Goal: Transaction & Acquisition: Obtain resource

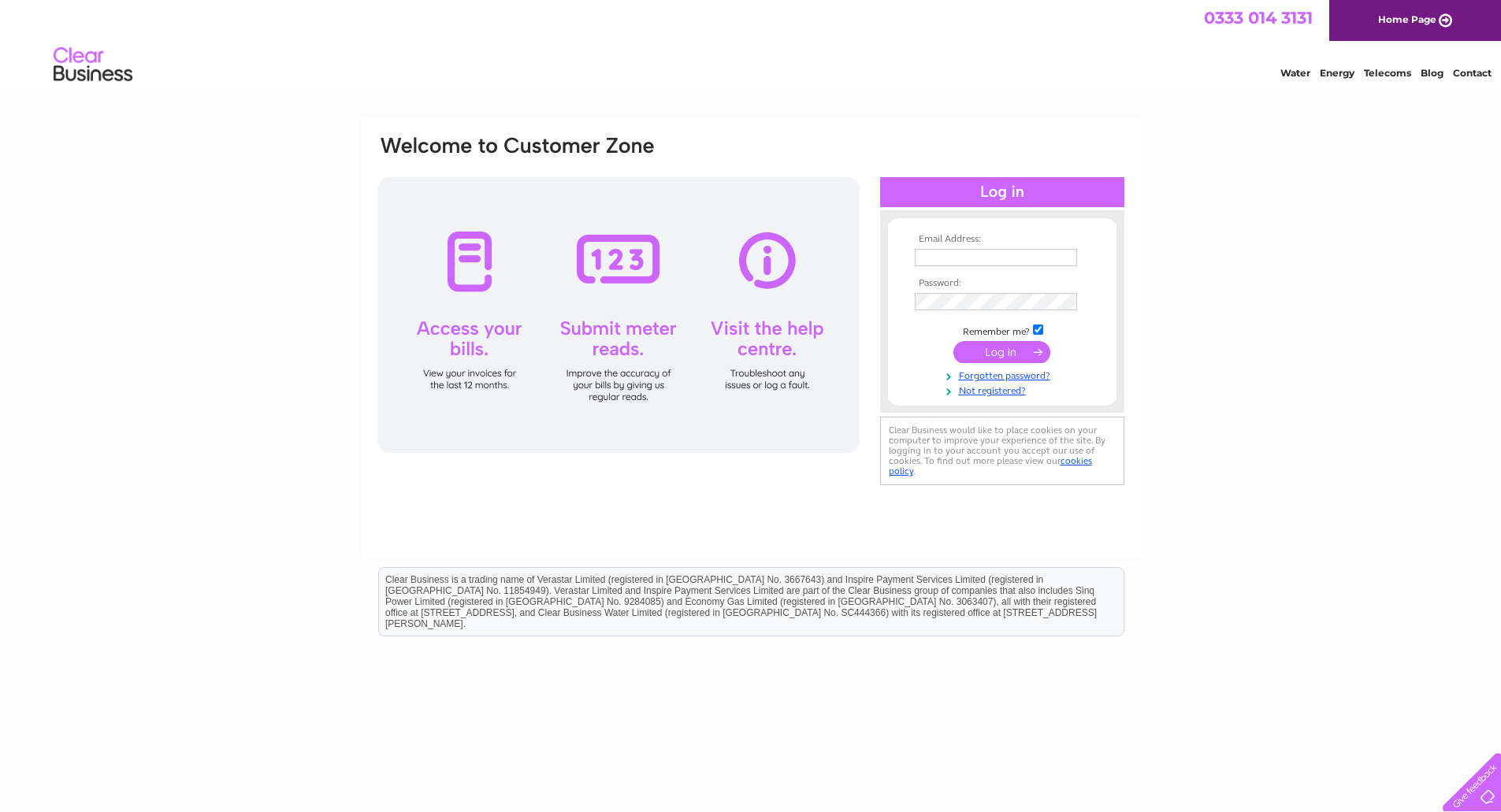
type input "[EMAIL_ADDRESS][DOMAIN_NAME]"
click at [1018, 352] on input "submit" at bounding box center [1002, 352] width 97 height 22
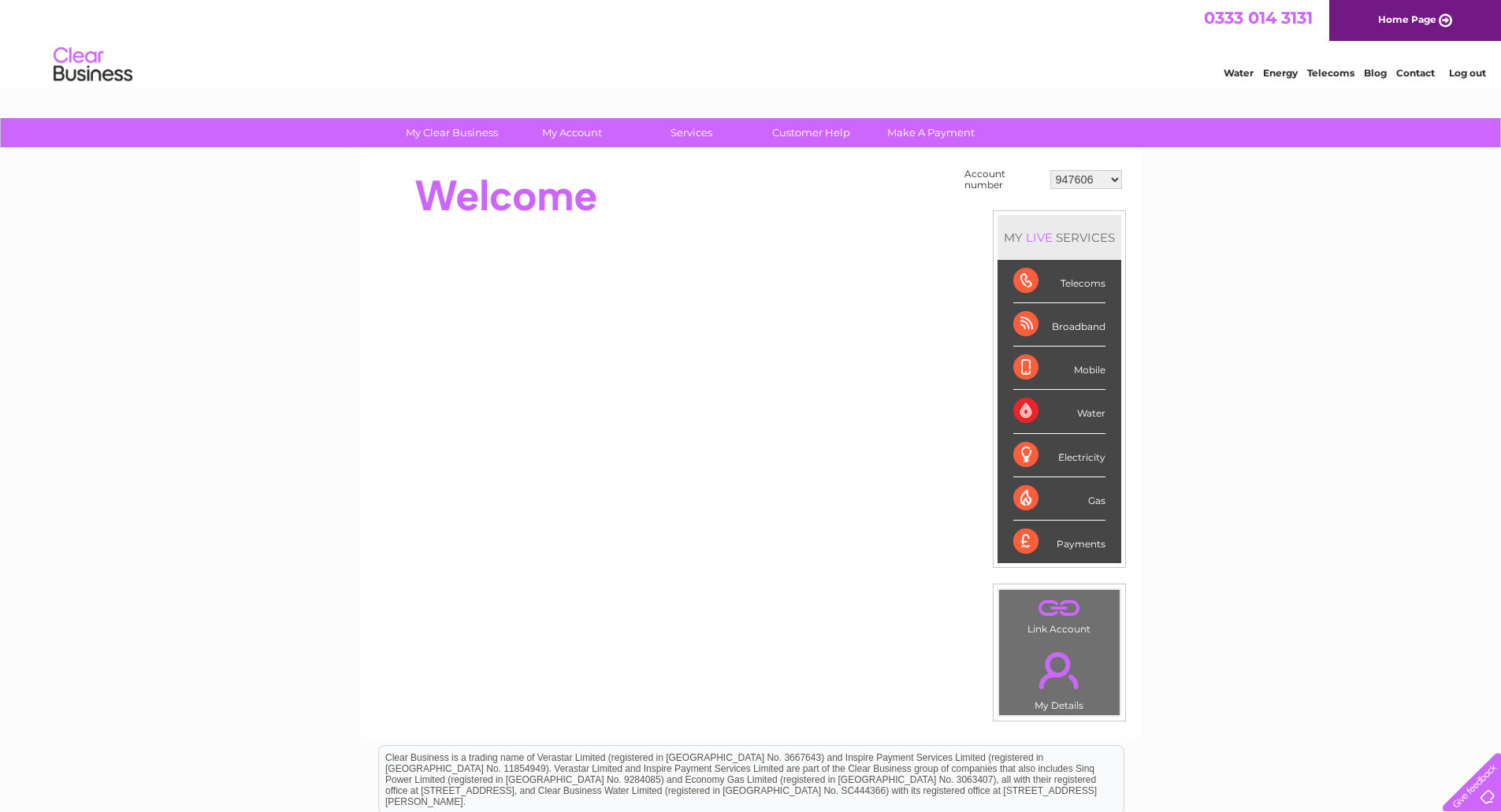
click at [1116, 180] on select "947606 995957 998503 998504 1090020 1090024 30300504" at bounding box center [1086, 179] width 72 height 19
select select "995957"
click at [1050, 171] on select "947606 995957 998503 998504 1090020 1090024 30300504" at bounding box center [1086, 179] width 72 height 19
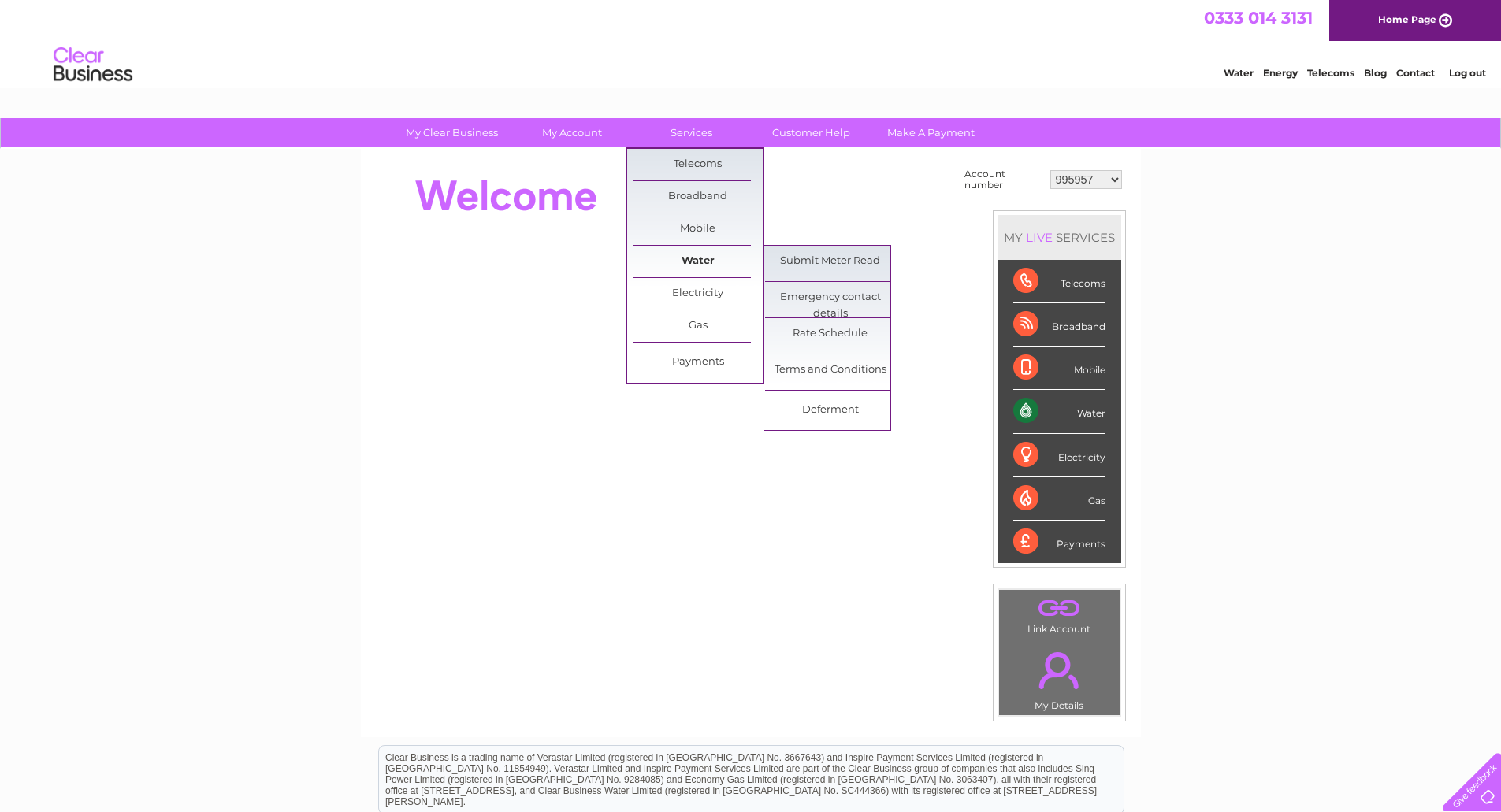
click at [693, 275] on link "Water" at bounding box center [697, 262] width 130 height 32
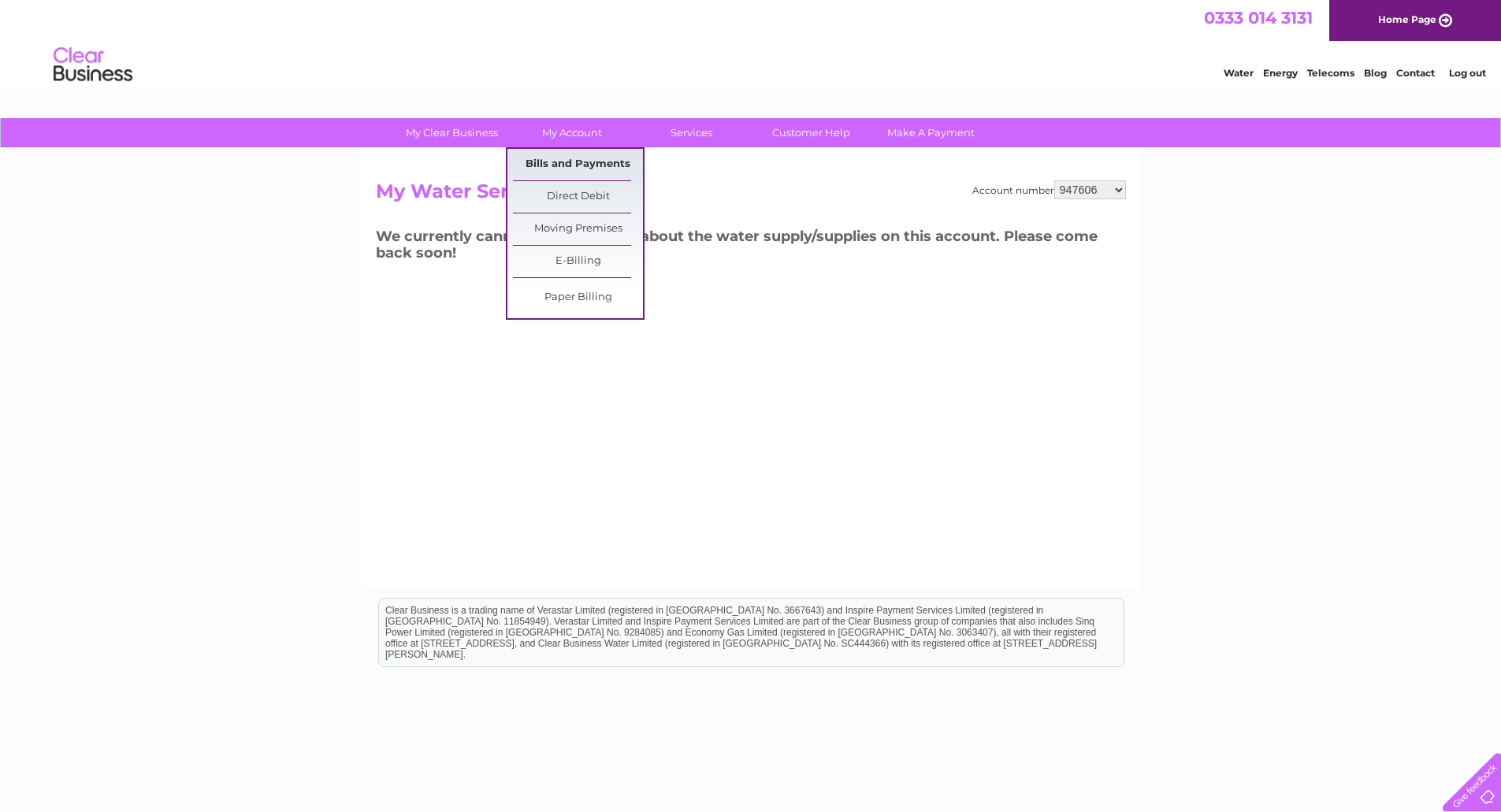
click at [574, 156] on link "Bills and Payments" at bounding box center [577, 164] width 130 height 32
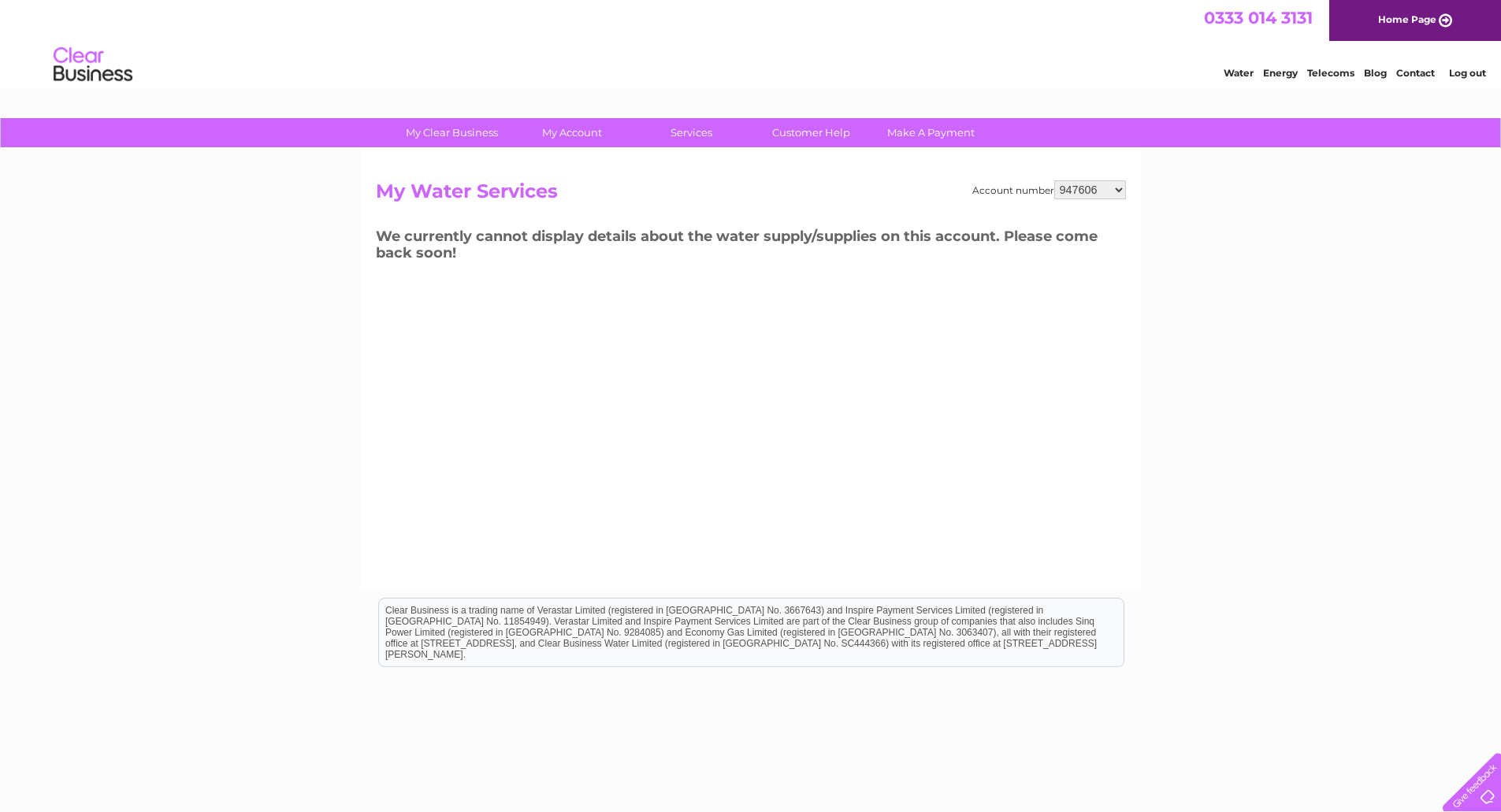
click at [1097, 191] on select "947606 995957 998503 998504 1090020 1090024 30300504" at bounding box center [1090, 189] width 72 height 19
select select "995957"
click at [1055, 180] on select "947606 995957 998503 998504 1090020 1090024 30300504" at bounding box center [1090, 189] width 72 height 19
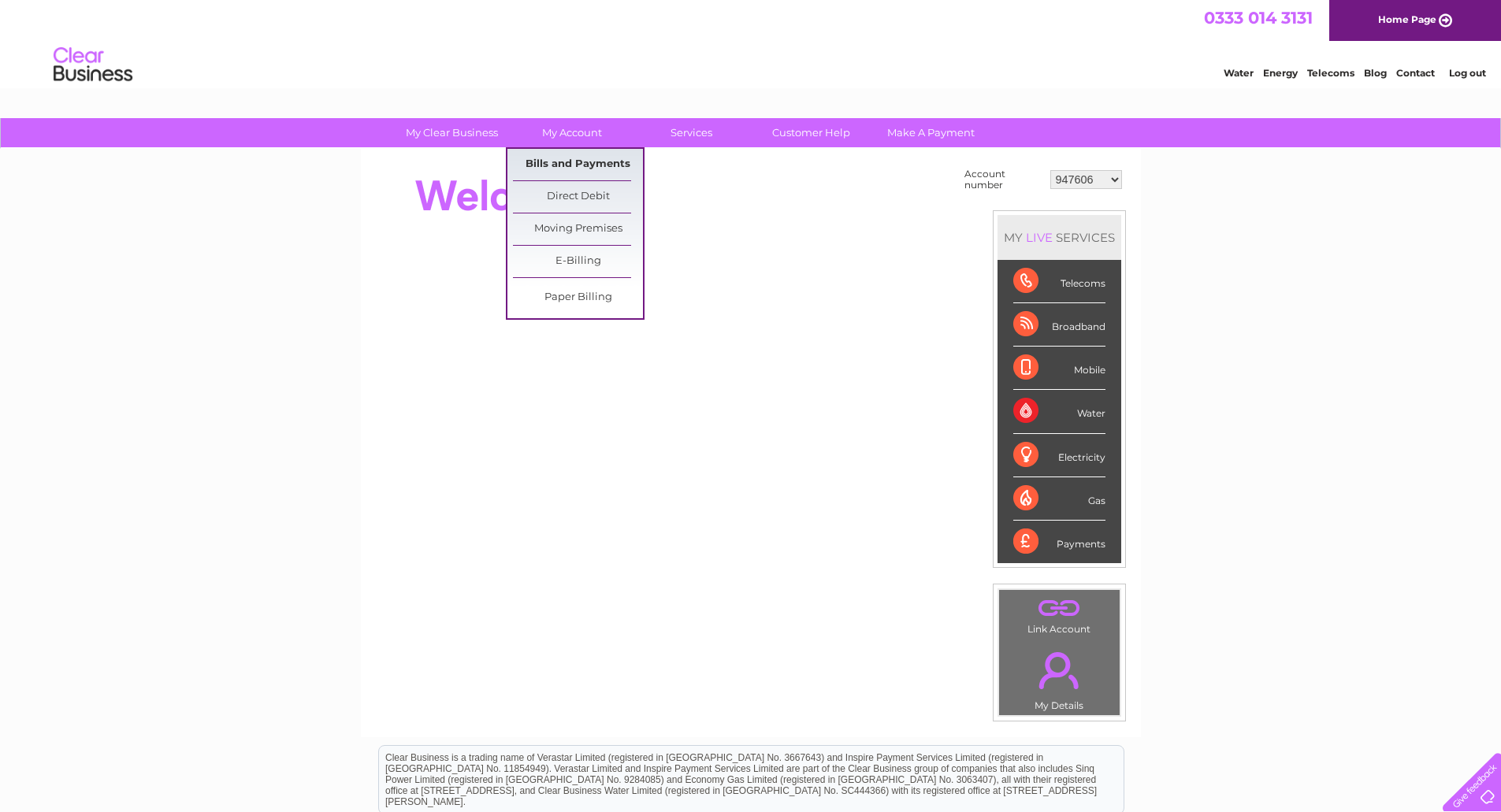
click at [586, 172] on link "Bills and Payments" at bounding box center [577, 164] width 130 height 32
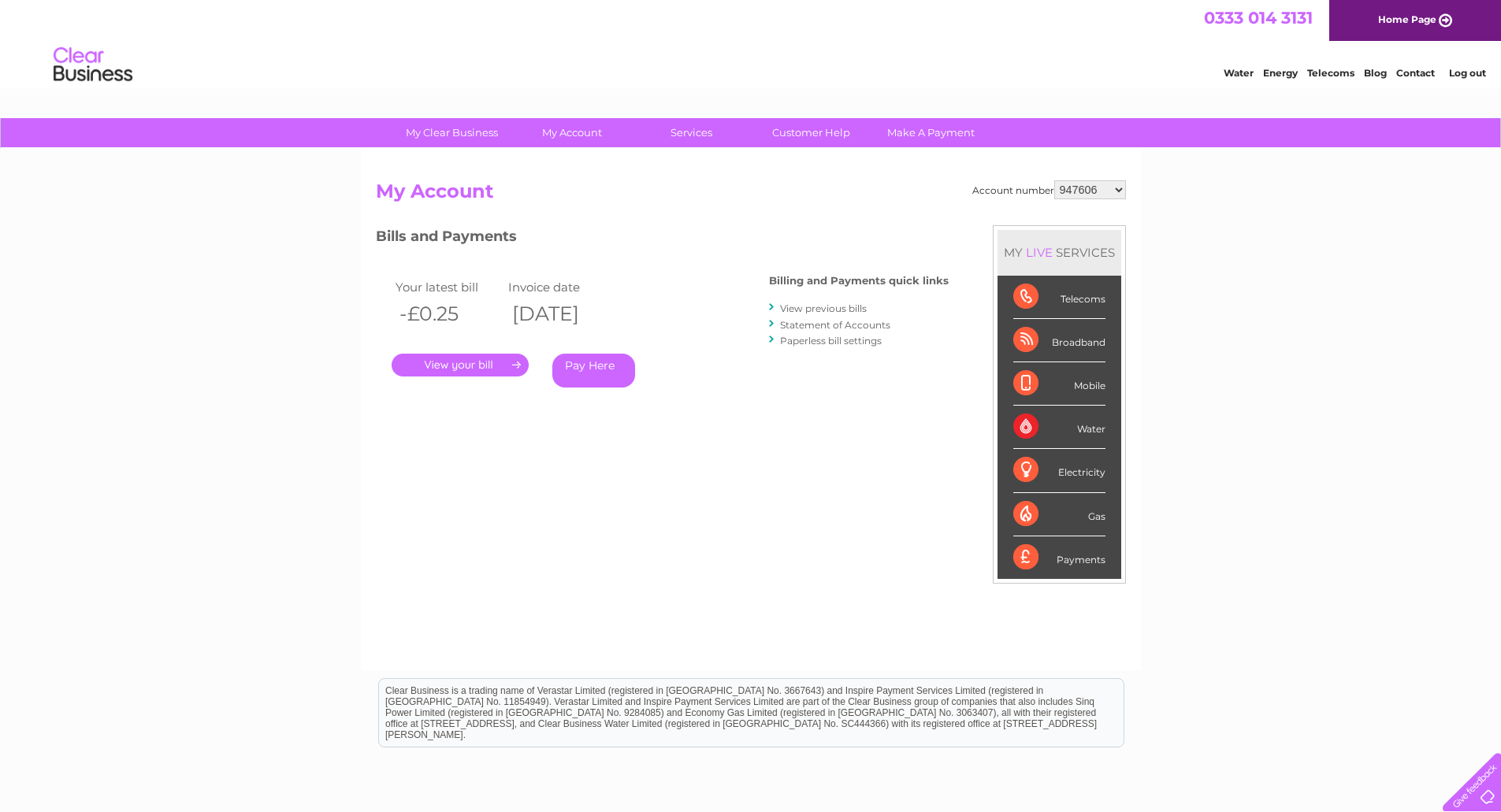
click at [1086, 193] on select "947606 995957 998503 998504 1090020 1090024 30300504" at bounding box center [1090, 189] width 72 height 19
select select "995957"
click at [1055, 180] on select "947606 995957 998503 998504 1090020 1090024 30300504" at bounding box center [1090, 189] width 72 height 19
click at [492, 364] on link "." at bounding box center [460, 365] width 137 height 23
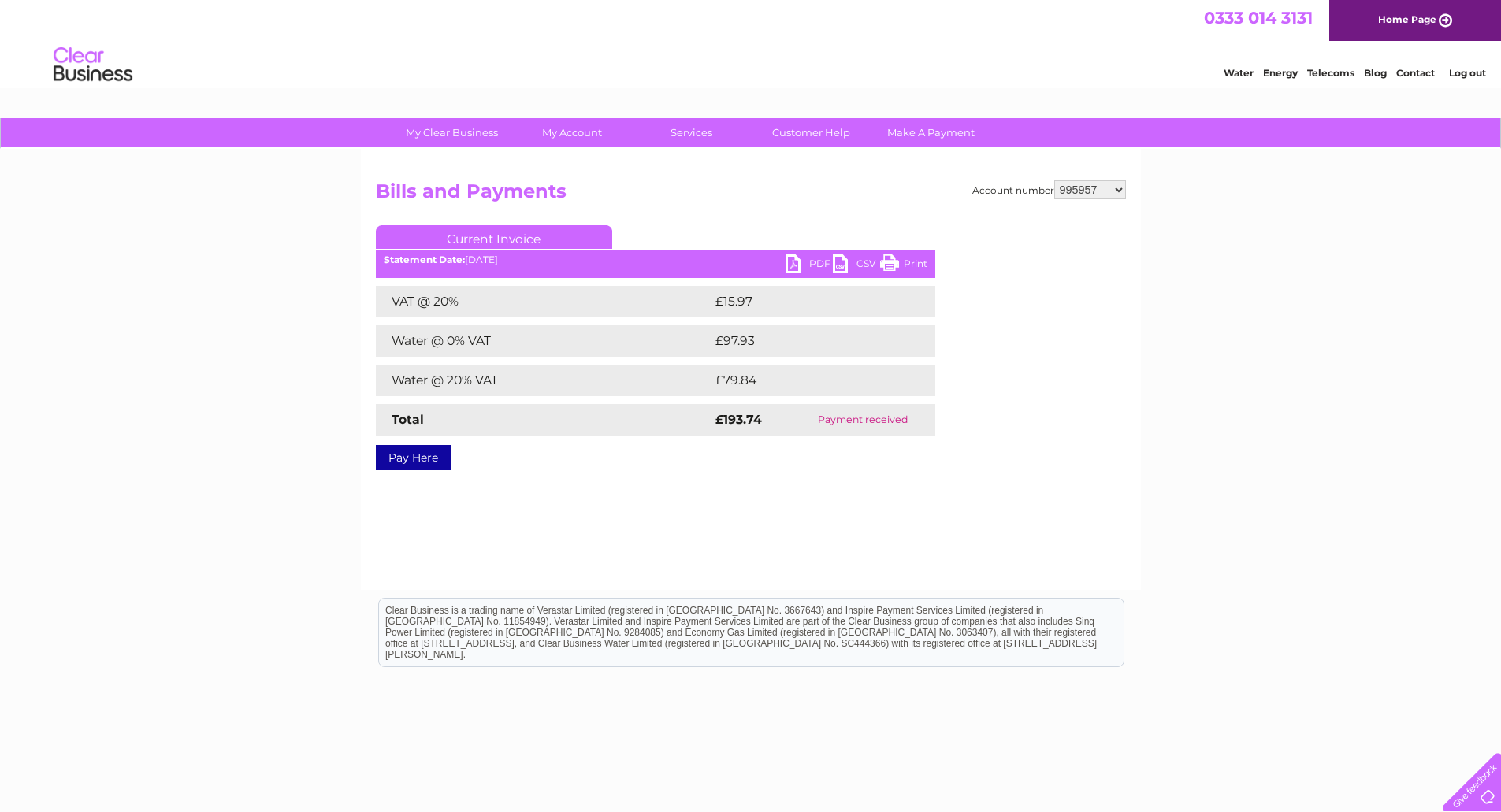
click at [803, 266] on link "PDF" at bounding box center [809, 266] width 47 height 23
